Goal: Complete application form

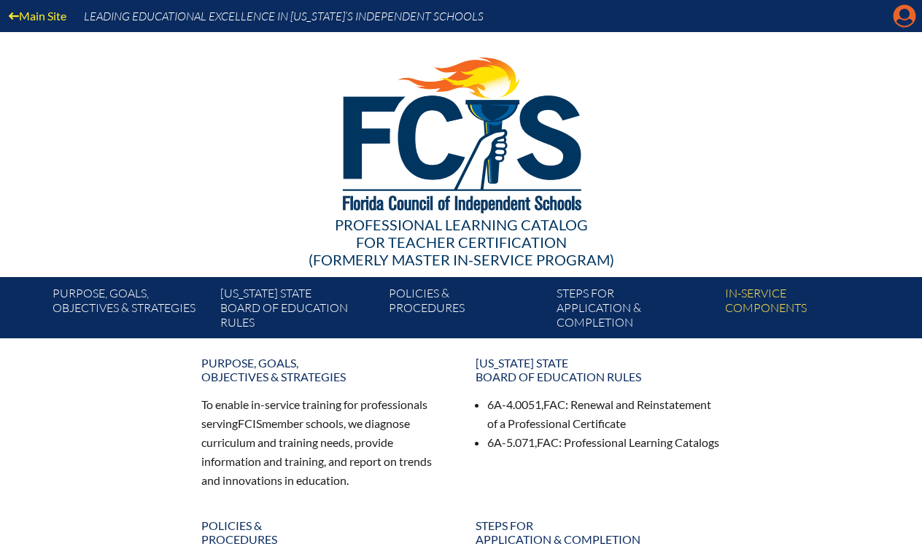
click at [899, 17] on icon at bounding box center [905, 16] width 23 height 23
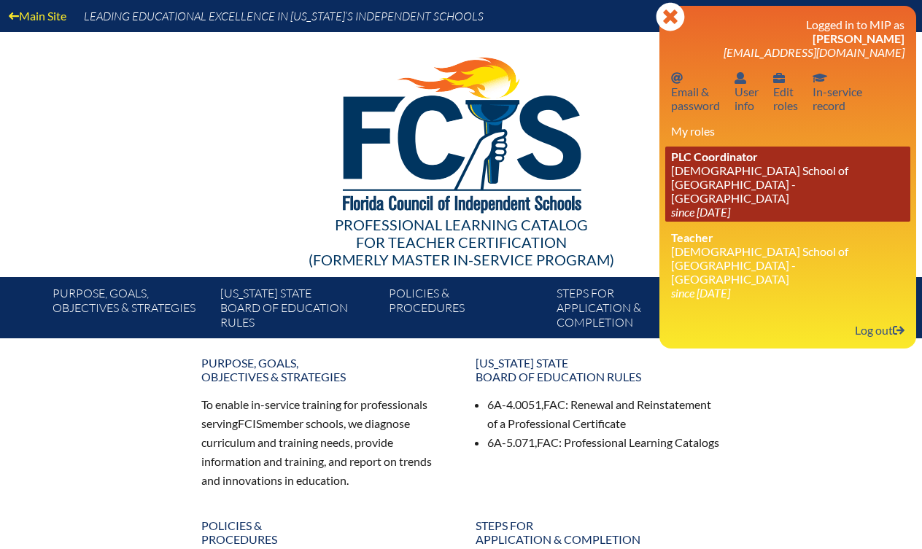
click at [700, 205] on icon "since [DATE]" at bounding box center [700, 212] width 59 height 14
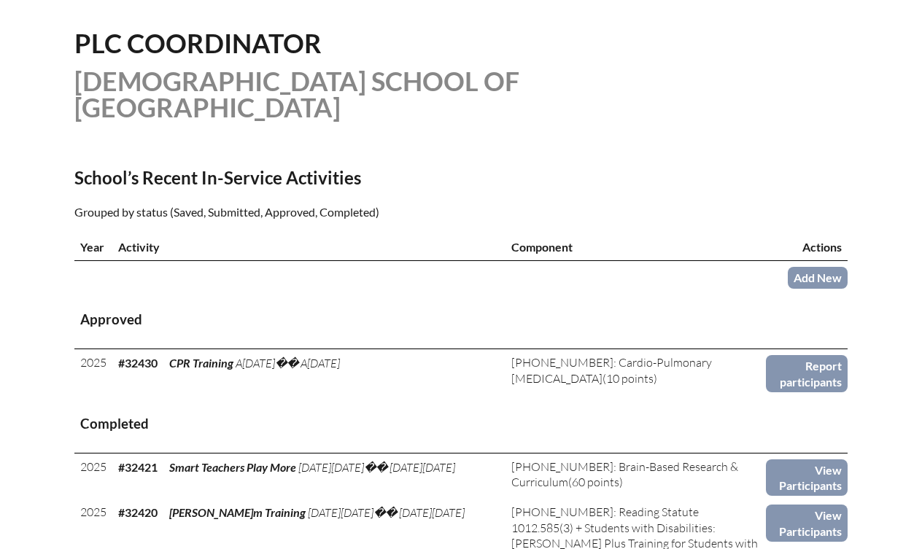
scroll to position [369, 0]
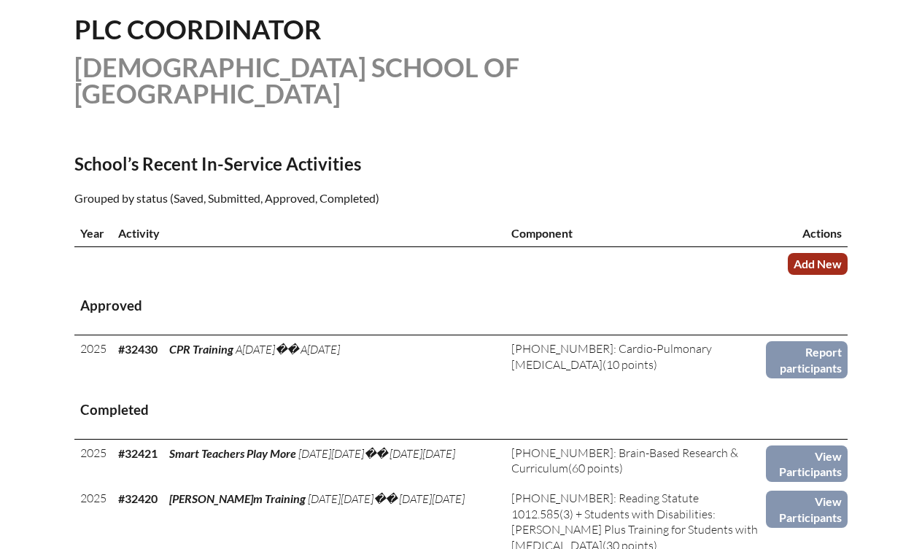
click at [802, 257] on link "Add New" at bounding box center [818, 263] width 60 height 21
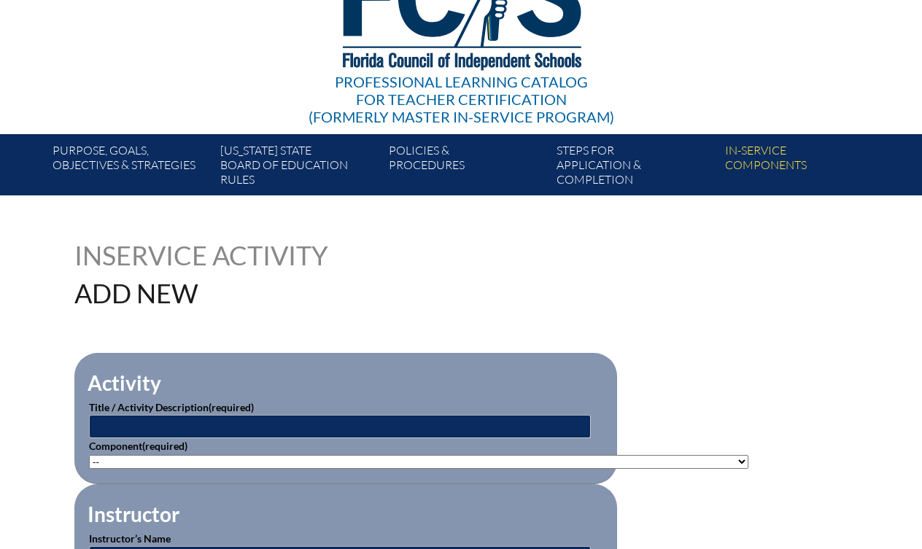
scroll to position [262, 0]
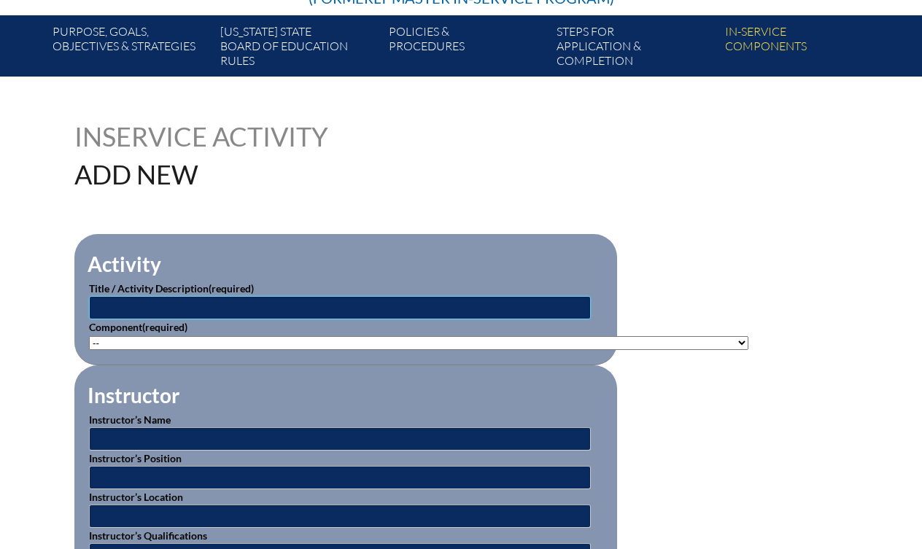
click at [457, 304] on input "text" at bounding box center [340, 307] width 502 height 23
type input "Reading Challenges: Structured Literacy for All"
select select"]"] "203426"
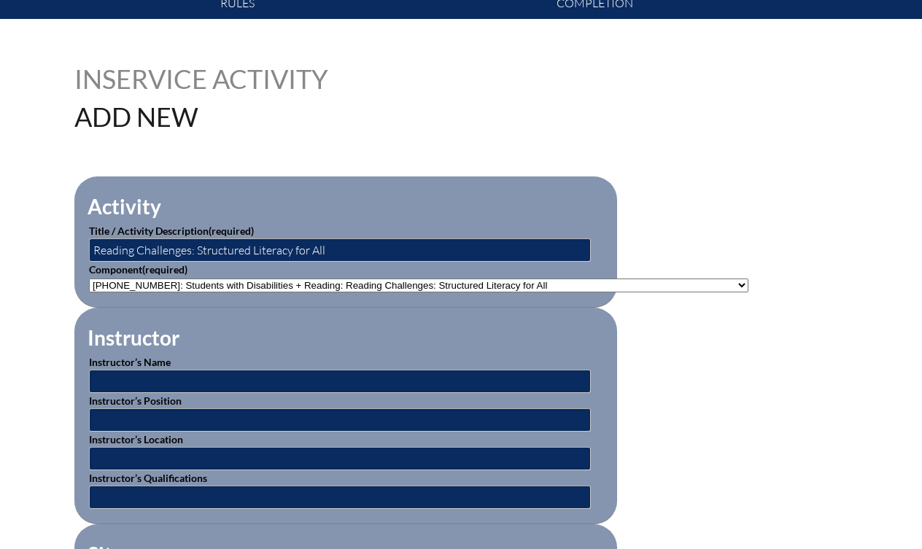
scroll to position [321, 0]
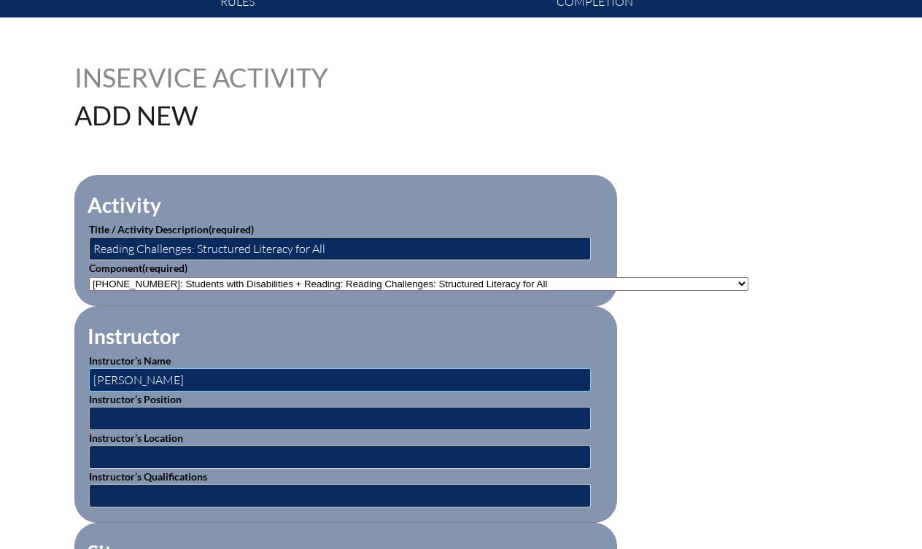
type input "Linda Pitts"
type input "Director of Beacon Educator"
type input "Online"
type input "Expert in Field"
click at [284, 346] on fieldset "Instructor Instructor’s Name Linda Pitts Instructor’s Position Director of Beac…" at bounding box center [345, 414] width 543 height 217
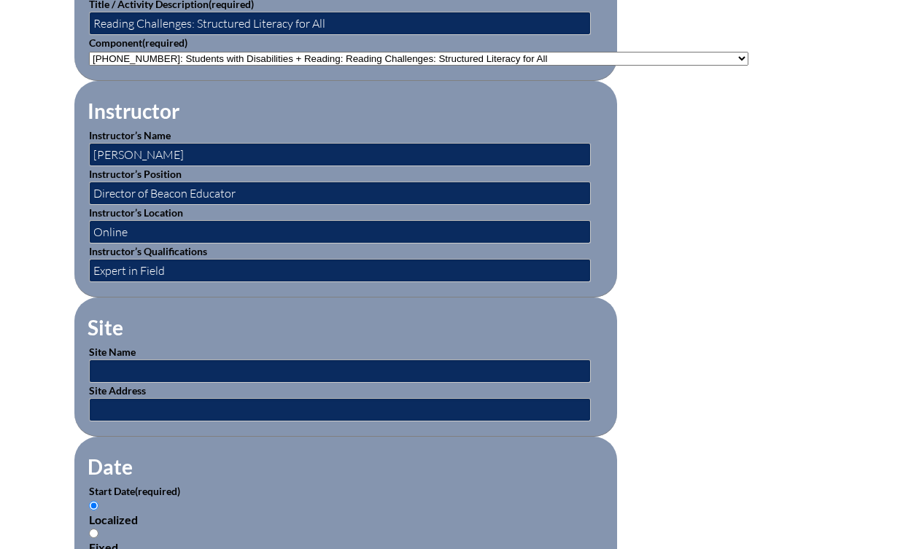
scroll to position [589, 0]
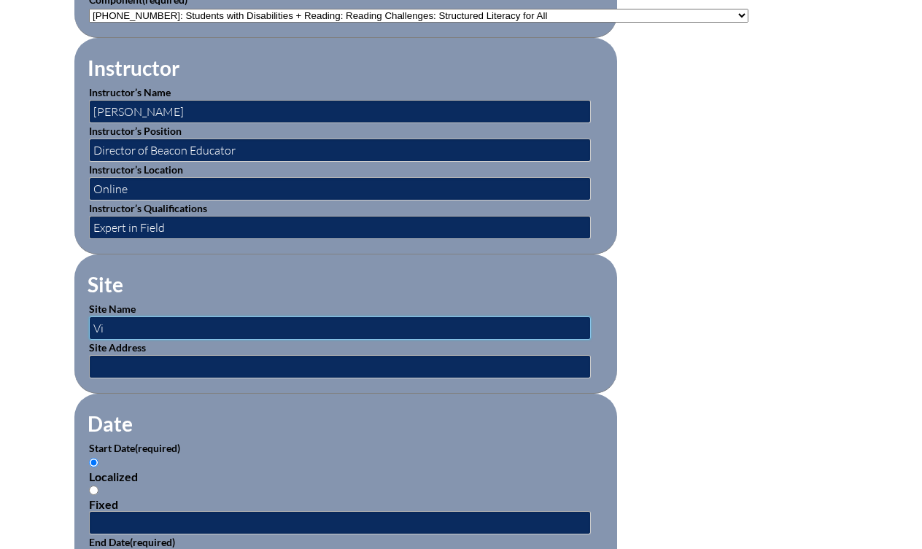
type input "V"
type input "St. Mark's Campus"
type input "4114 Oxford Ave Jacksonville, FL. 322210"
click at [92, 486] on input "Fixed" at bounding box center [93, 490] width 9 height 9
radio input "true"
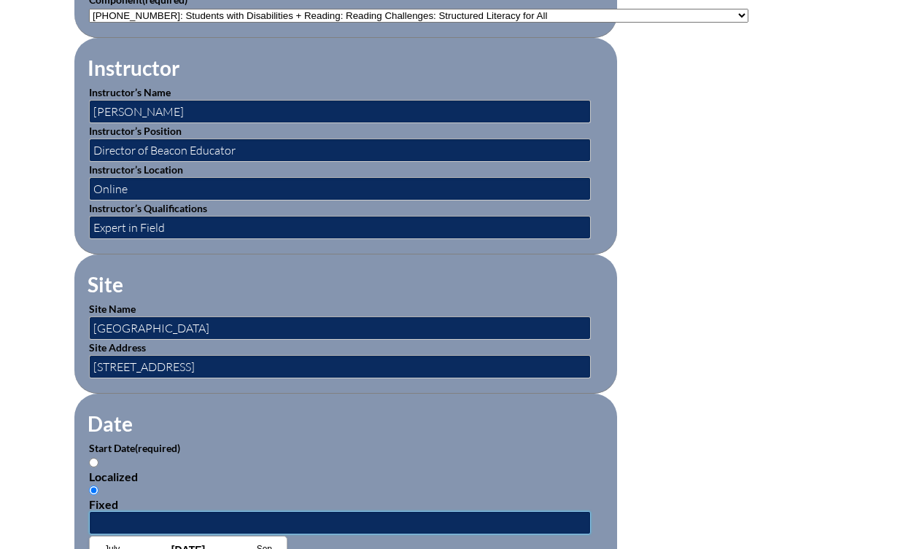
click at [197, 515] on input "text" at bounding box center [340, 522] width 502 height 23
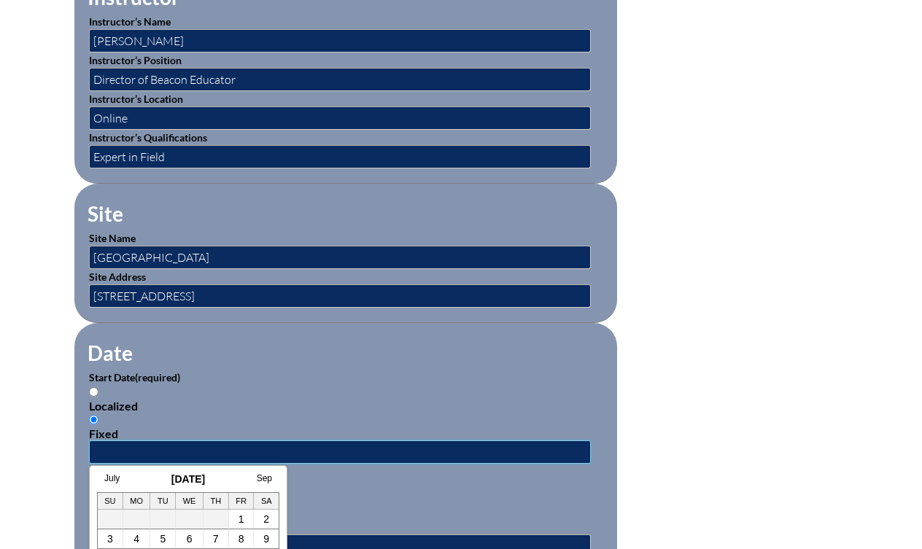
scroll to position [839, 0]
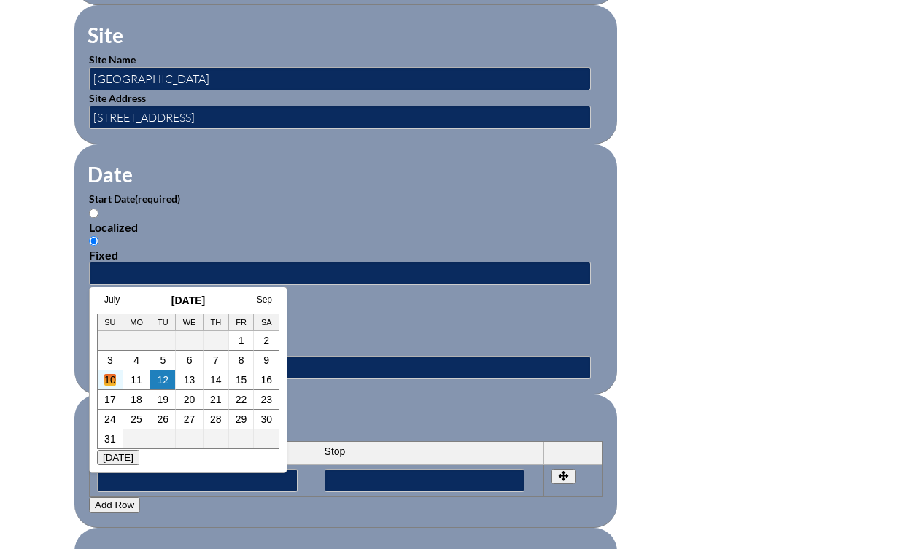
click at [115, 381] on link "10" at bounding box center [110, 380] width 12 height 12
type input "2025-08-10 10:23 AM"
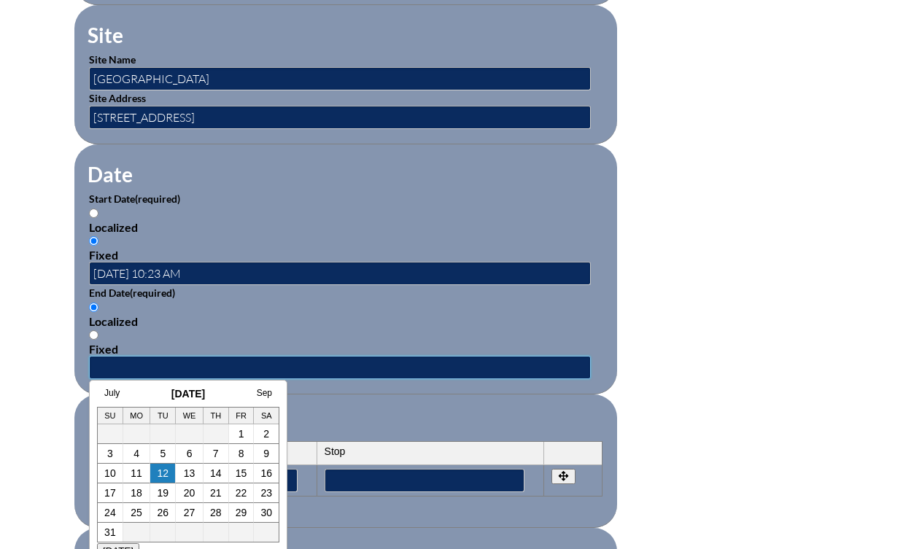
click at [165, 356] on input "text" at bounding box center [340, 367] width 502 height 23
click at [107, 479] on link "10" at bounding box center [110, 474] width 12 height 12
type input "2025-08-10 10:23 AM"
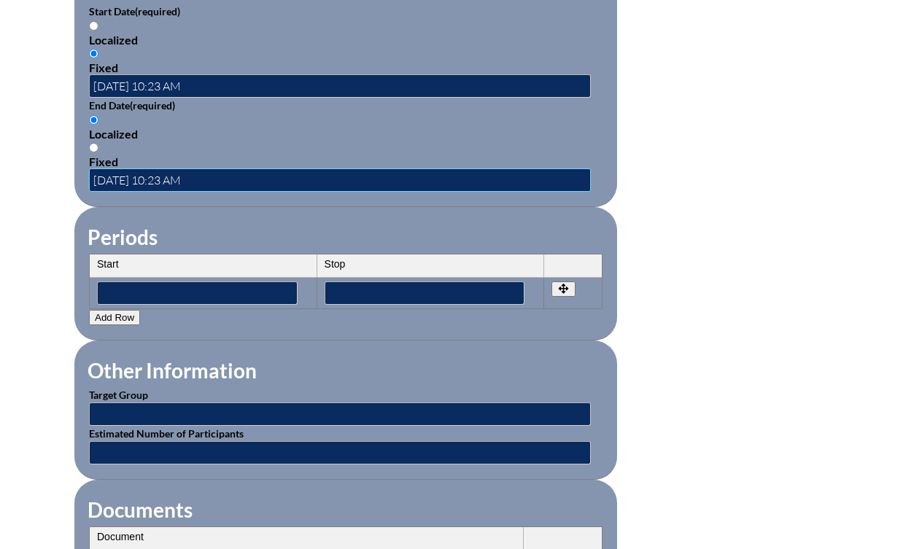
scroll to position [1044, 0]
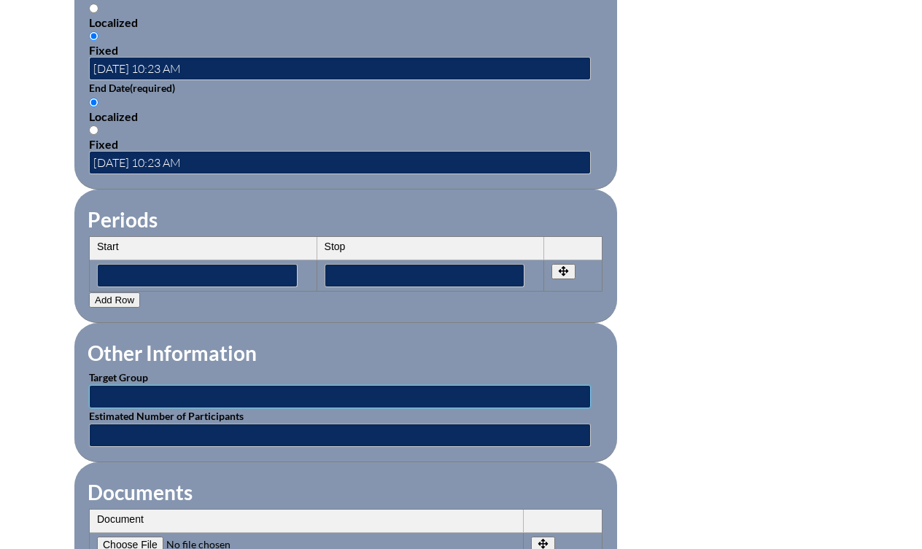
click at [244, 385] on input "text" at bounding box center [340, 396] width 502 height 23
type input "LS Teachers"
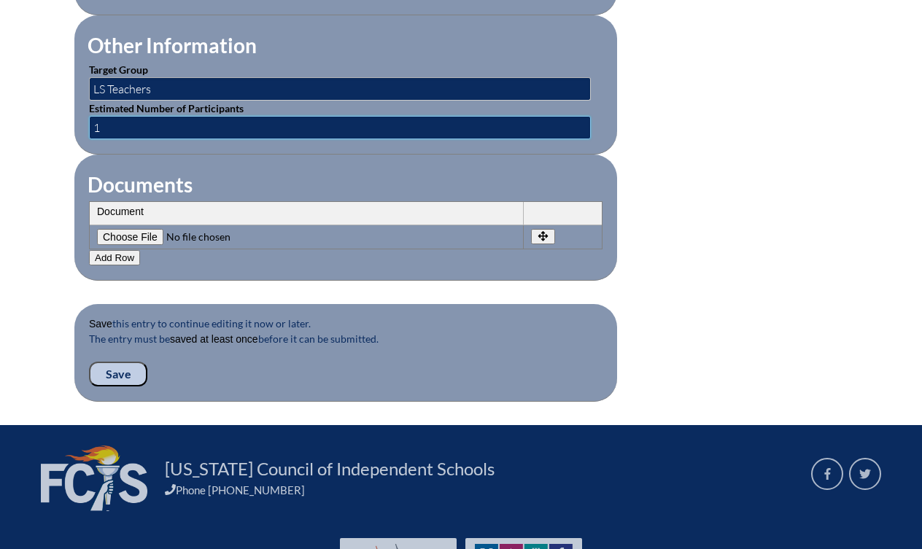
scroll to position [1366, 0]
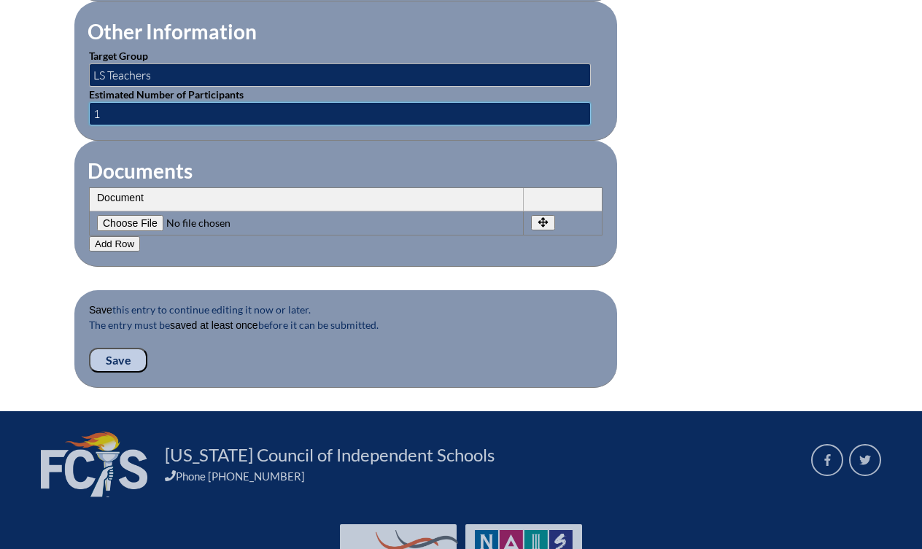
type input "1"
click at [121, 349] on input "Save" at bounding box center [118, 360] width 58 height 25
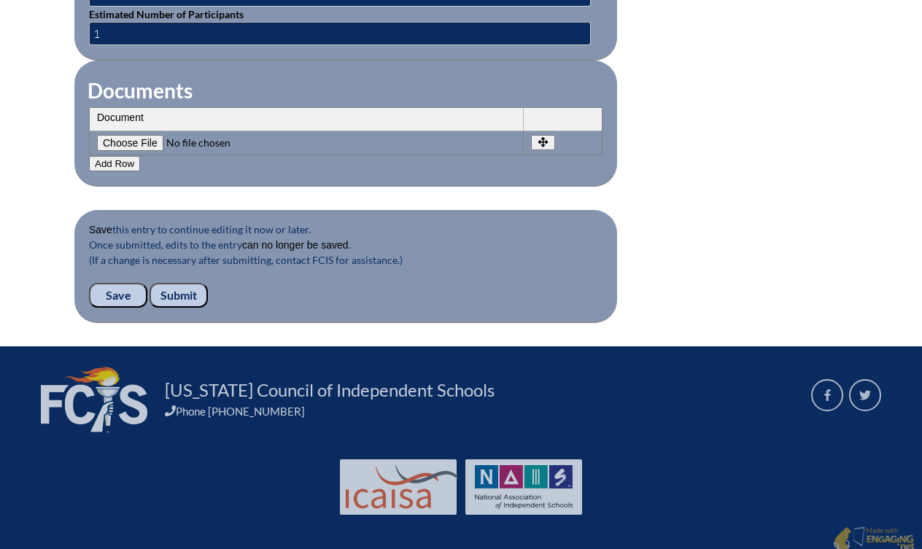
scroll to position [1471, 0]
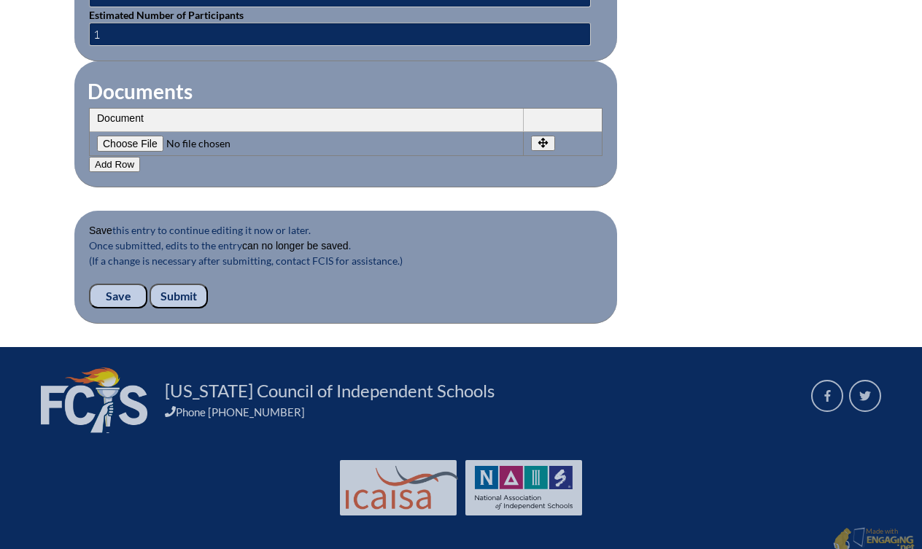
click at [180, 287] on input "Submit" at bounding box center [179, 296] width 58 height 25
